Goal: Transaction & Acquisition: Purchase product/service

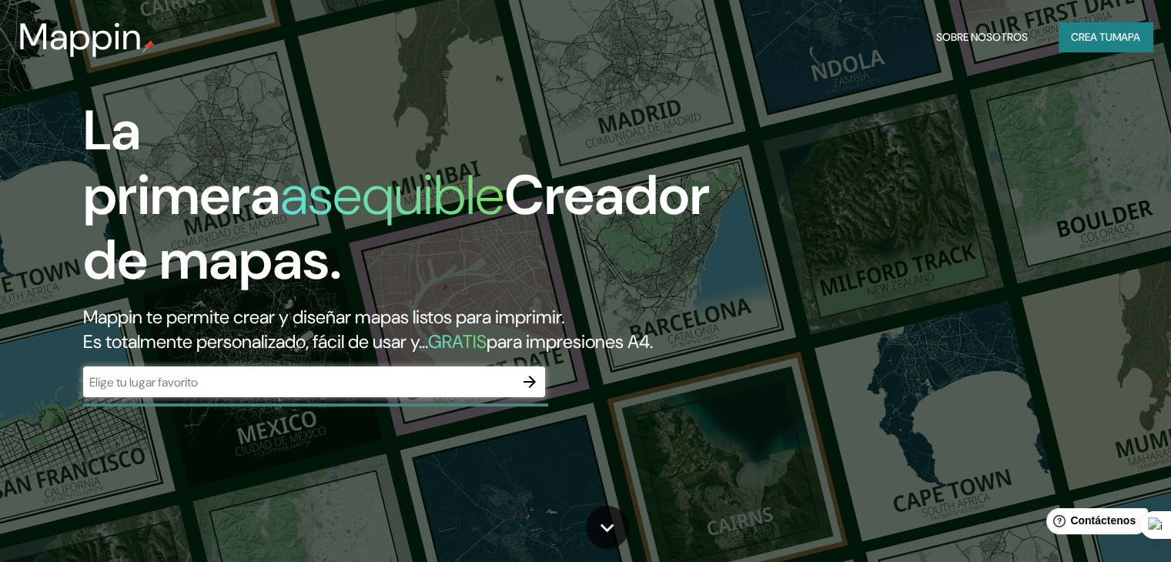
click at [237, 305] on font "Mappin te permite crear y diseñar mapas listos para imprimir." at bounding box center [323, 317] width 481 height 24
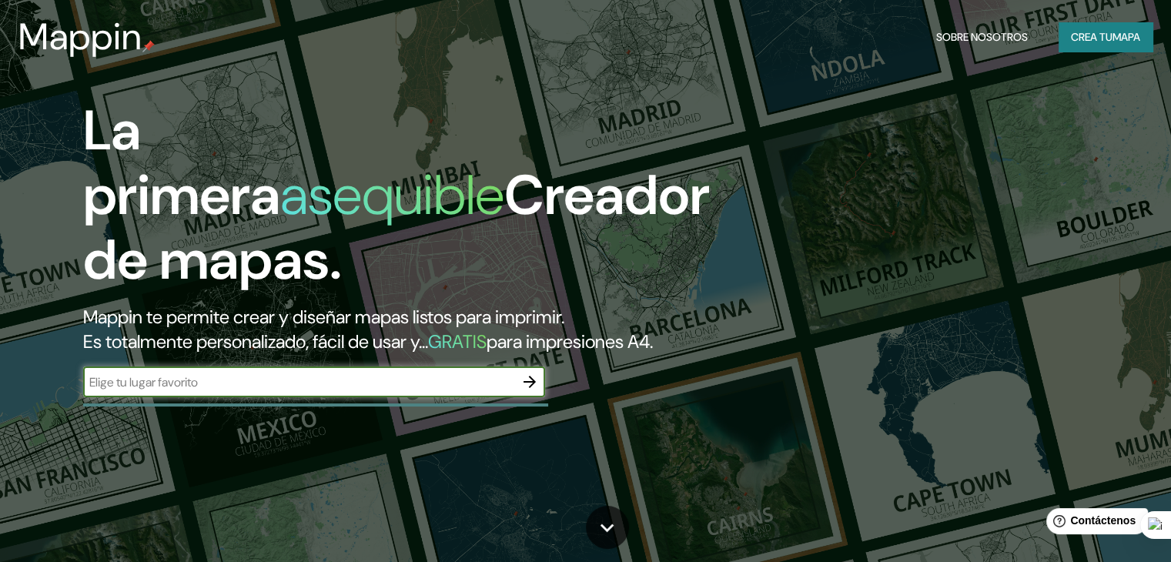
click at [186, 391] on input "text" at bounding box center [298, 382] width 431 height 18
type input "talcahuano"
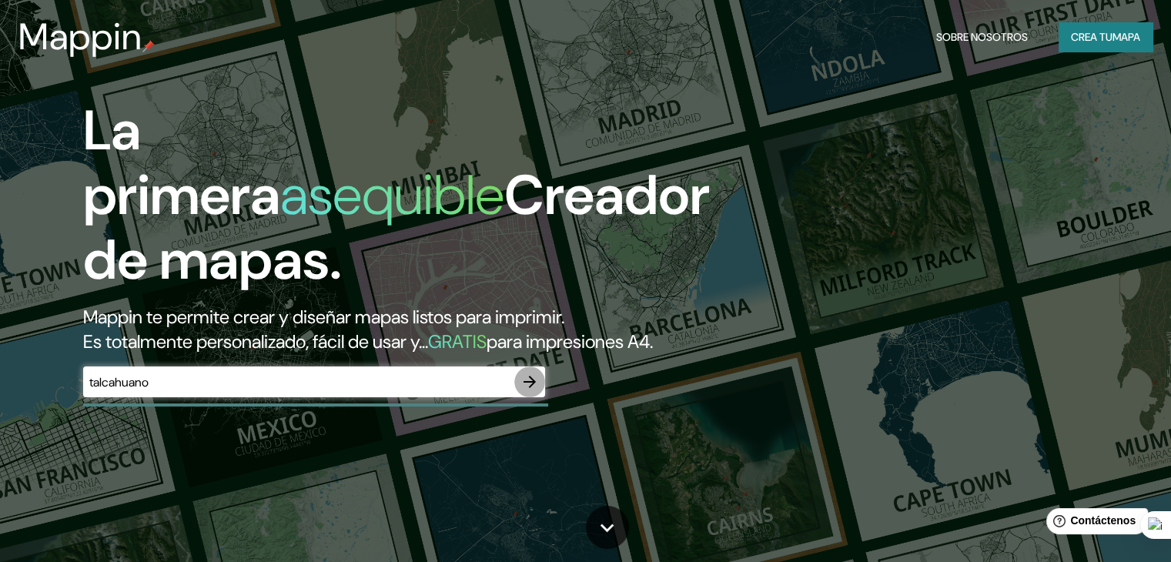
click at [532, 391] on icon "button" at bounding box center [529, 381] width 18 height 18
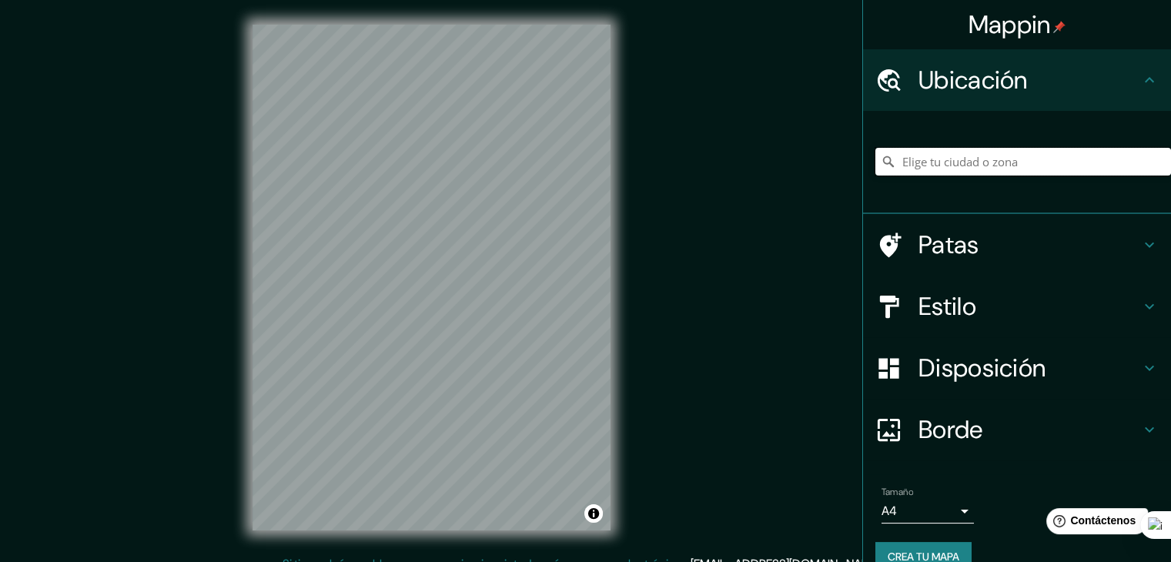
click at [1074, 172] on input "Elige tu ciudad o zona" at bounding box center [1023, 162] width 296 height 28
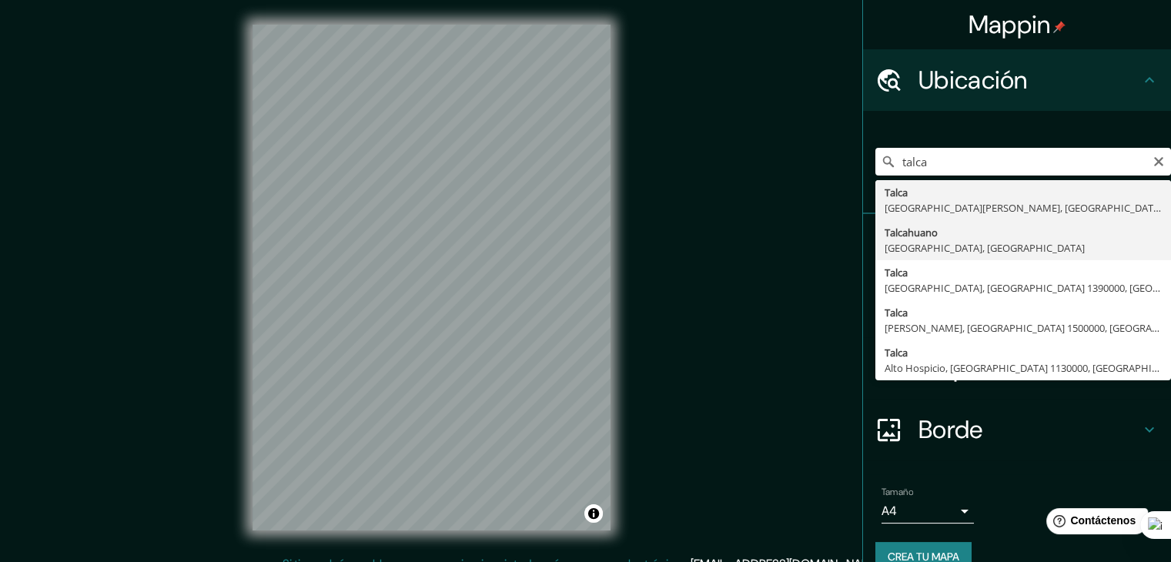
type input "Talcahuano, [GEOGRAPHIC_DATA], [GEOGRAPHIC_DATA]"
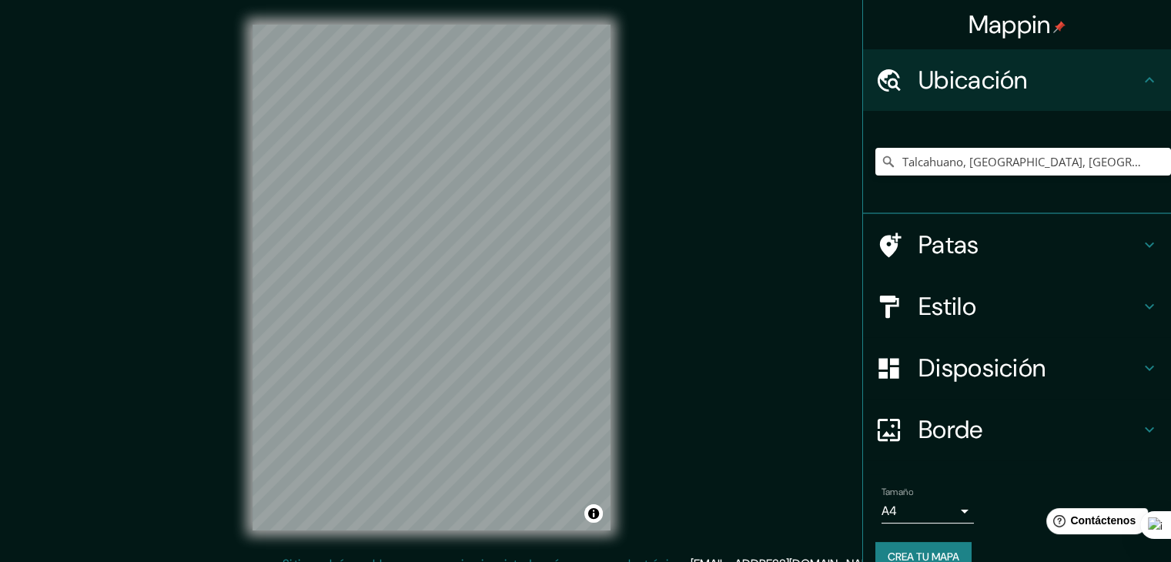
click at [1016, 303] on h4 "Estilo" at bounding box center [1029, 306] width 222 height 31
click at [1016, 303] on div "Estilo" at bounding box center [1017, 307] width 308 height 62
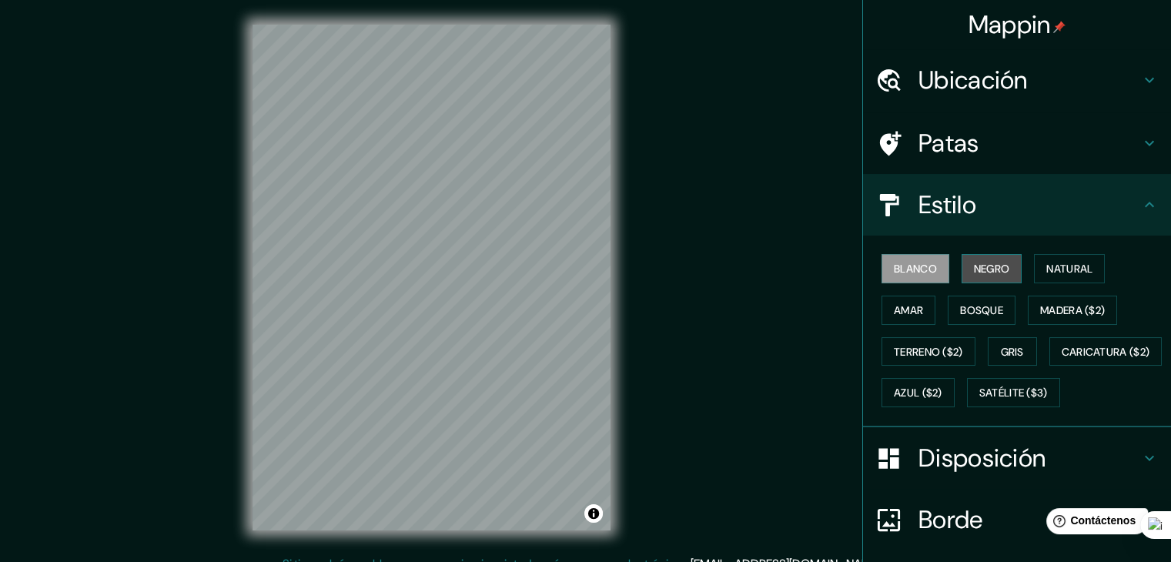
click at [982, 265] on font "Negro" at bounding box center [992, 269] width 36 height 14
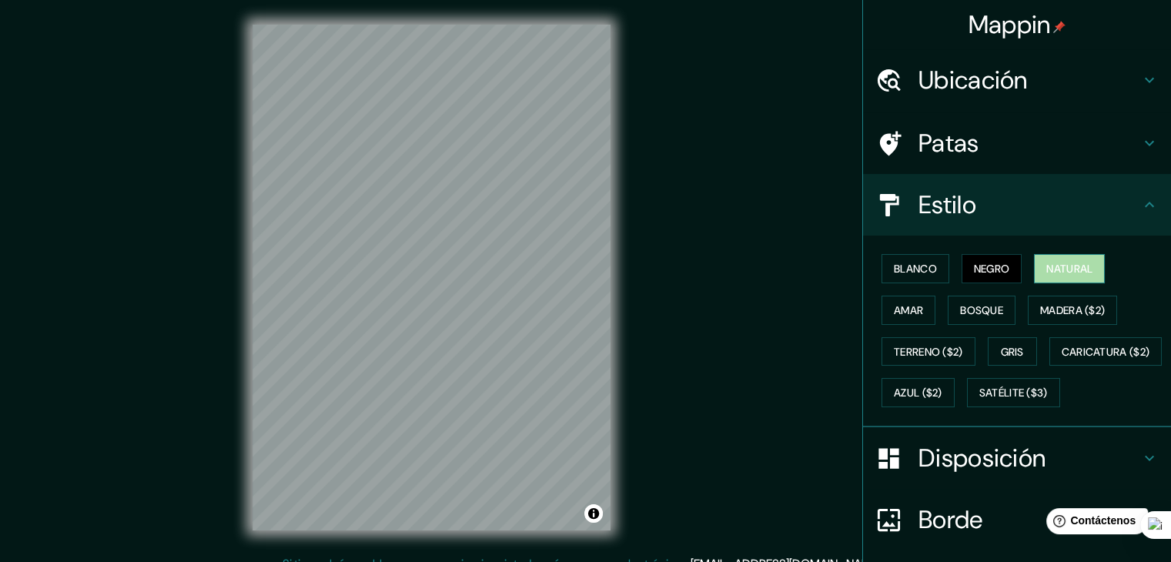
click at [1055, 267] on font "Natural" at bounding box center [1069, 269] width 46 height 14
click at [893, 306] on font "Amar" at bounding box center [907, 310] width 29 height 14
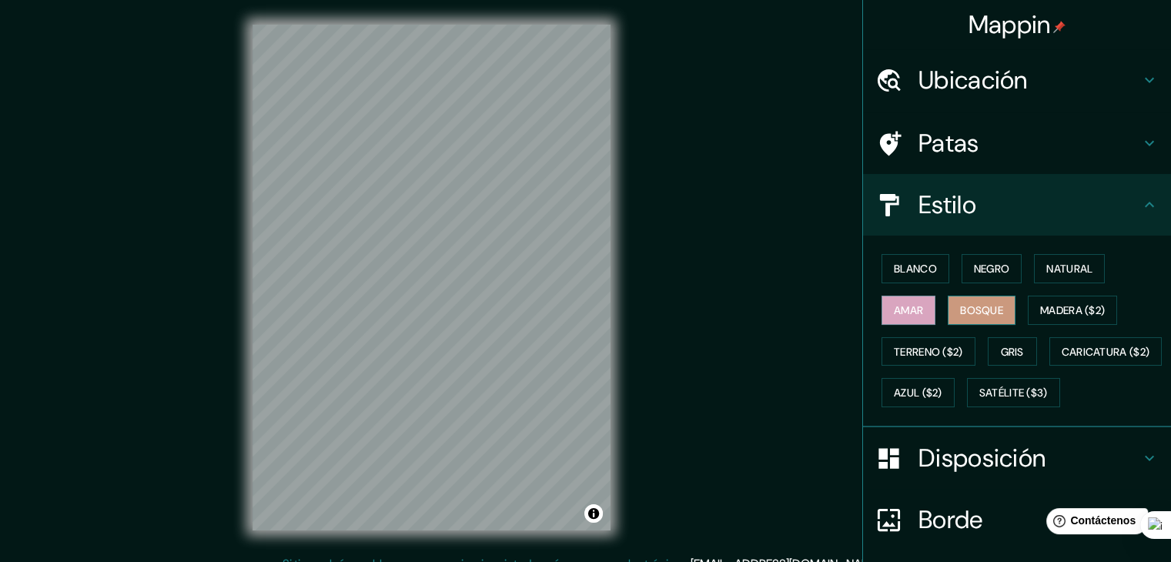
click at [987, 312] on font "Bosque" at bounding box center [981, 310] width 43 height 14
drag, startPoint x: 1037, startPoint y: 313, endPoint x: 1066, endPoint y: 376, distance: 69.2
click at [1066, 376] on div "Blanco Negro Natural [PERSON_NAME] ($2) Terreno ($2) Gris Caricatura ($2) Azul …" at bounding box center [1023, 330] width 296 height 165
click at [903, 315] on font "Amar" at bounding box center [907, 310] width 29 height 14
